Goal: Find specific page/section: Find specific page/section

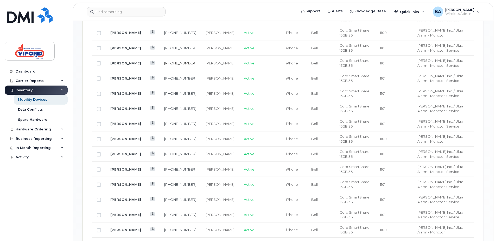
scroll to position [339, 0]
click at [130, 122] on link "[PERSON_NAME]" at bounding box center [125, 124] width 31 height 4
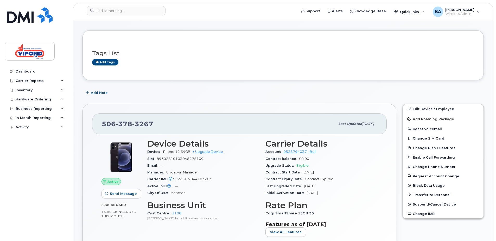
scroll to position [52, 0]
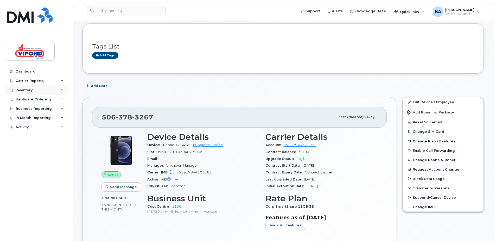
click at [22, 89] on div "Inventory" at bounding box center [24, 90] width 17 height 4
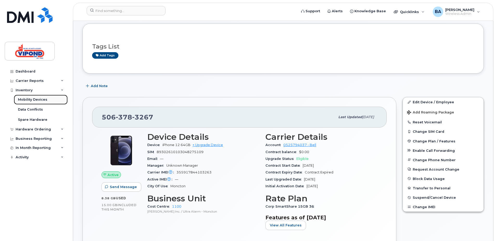
click at [36, 98] on div "Mobility Devices" at bounding box center [32, 99] width 29 height 5
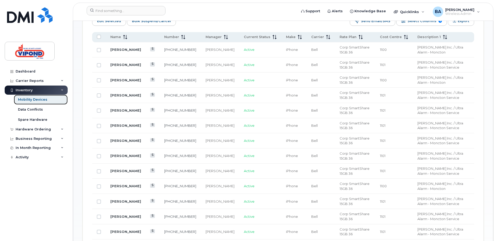
scroll to position [205, 0]
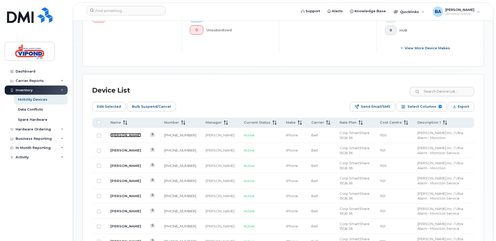
drag, startPoint x: 123, startPoint y: 135, endPoint x: 118, endPoint y: 138, distance: 6.6
click at [123, 135] on link "[PERSON_NAME]" at bounding box center [125, 135] width 31 height 4
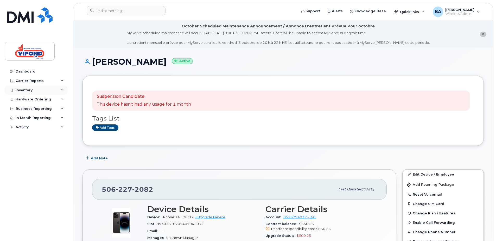
click at [20, 89] on div "Inventory" at bounding box center [24, 90] width 17 height 4
click at [22, 89] on div "Inventory" at bounding box center [24, 90] width 17 height 4
click at [29, 91] on div "Inventory" at bounding box center [24, 90] width 17 height 4
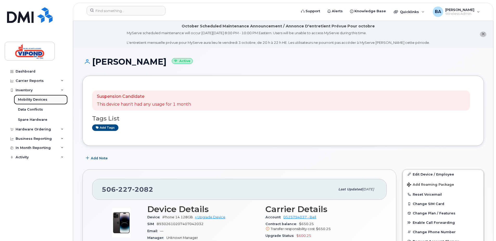
click at [38, 99] on div "Mobility Devices" at bounding box center [32, 99] width 29 height 5
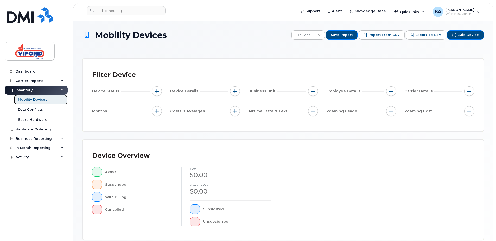
scroll to position [127, 0]
